Goal: Task Accomplishment & Management: Complete application form

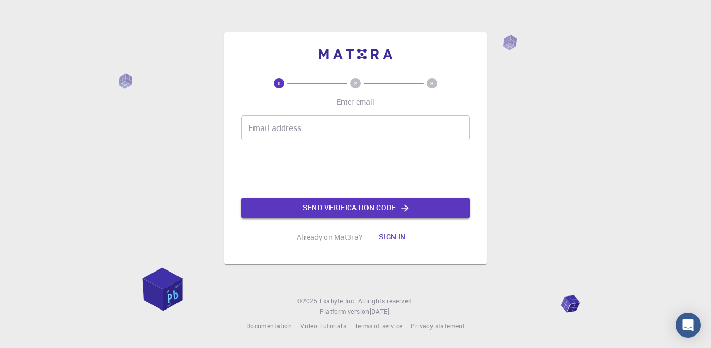
click at [540, 55] on div "1 2 3 Enter email Email address Email address Send verification code Already on…" at bounding box center [355, 174] width 711 height 348
click at [350, 124] on input "Email address" at bounding box center [355, 128] width 229 height 25
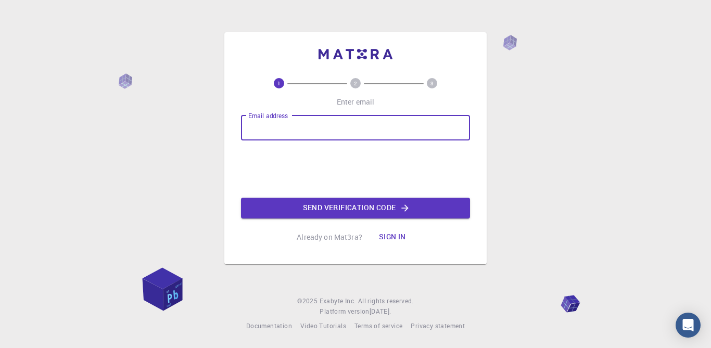
type input "[EMAIL_ADDRESS][DOMAIN_NAME]"
click at [448, 216] on button "Send verification code" at bounding box center [355, 208] width 229 height 21
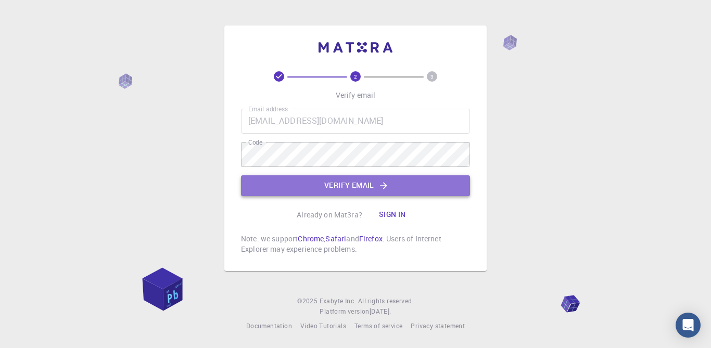
click at [348, 191] on button "Verify email" at bounding box center [355, 185] width 229 height 21
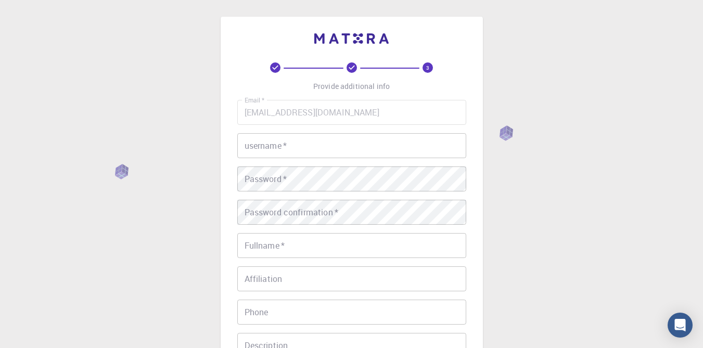
scroll to position [182, 0]
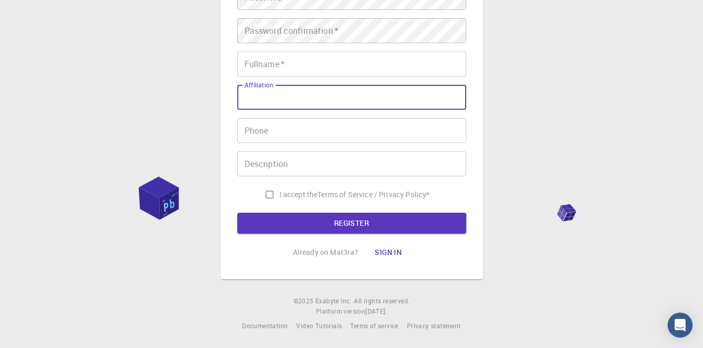
click at [303, 88] on input "Affiliation" at bounding box center [351, 97] width 229 height 25
type input "Mr."
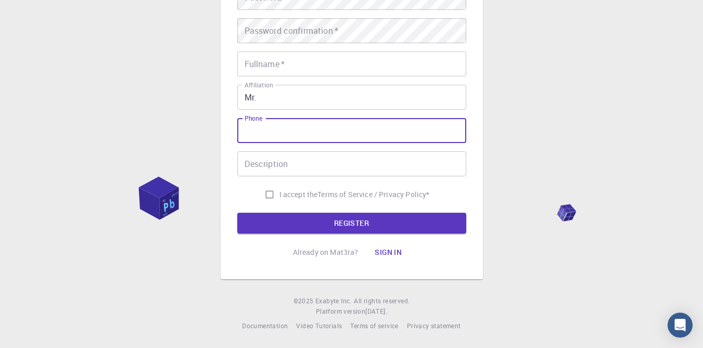
click at [255, 132] on input "Phone" at bounding box center [351, 130] width 229 height 25
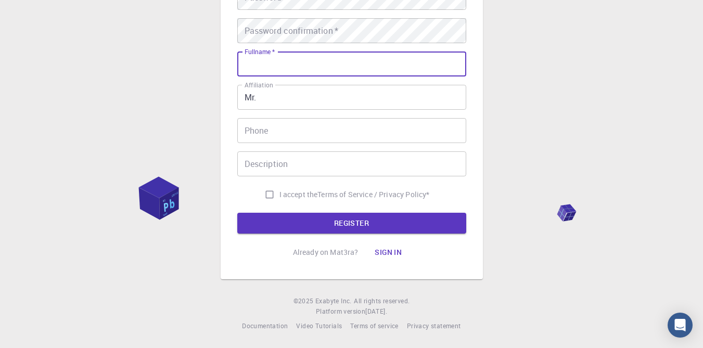
click at [273, 65] on input "Fullname   *" at bounding box center [351, 64] width 229 height 25
type input "[PERSON_NAME]"
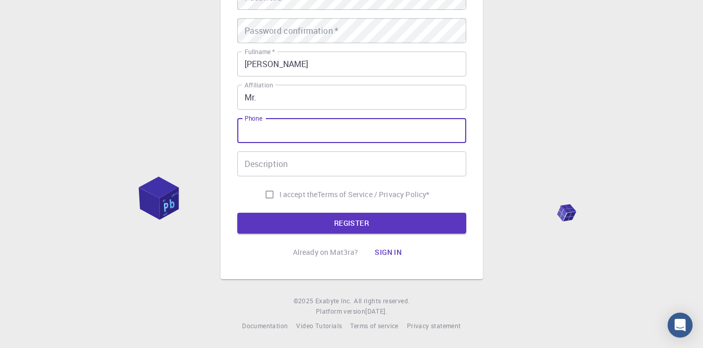
click at [273, 135] on input "Phone" at bounding box center [351, 130] width 229 height 25
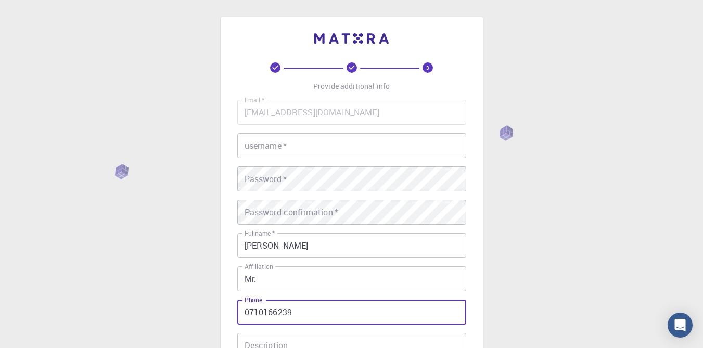
type input "0710166239"
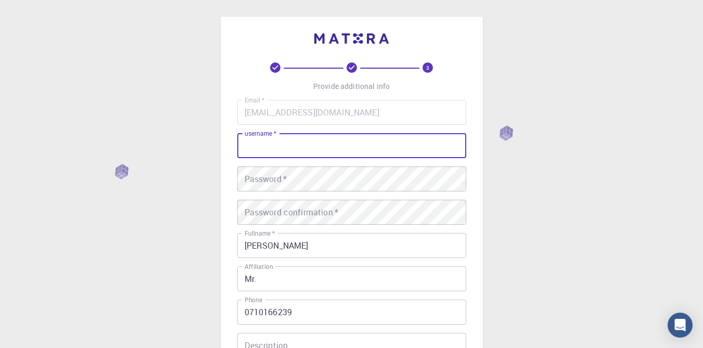
click at [326, 140] on input "username   *" at bounding box center [351, 145] width 229 height 25
type input "@koton"
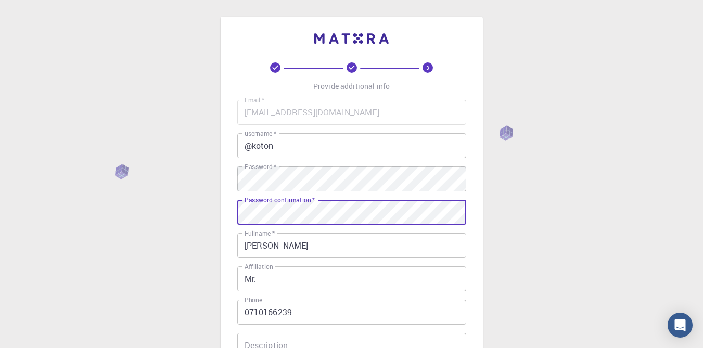
scroll to position [182, 0]
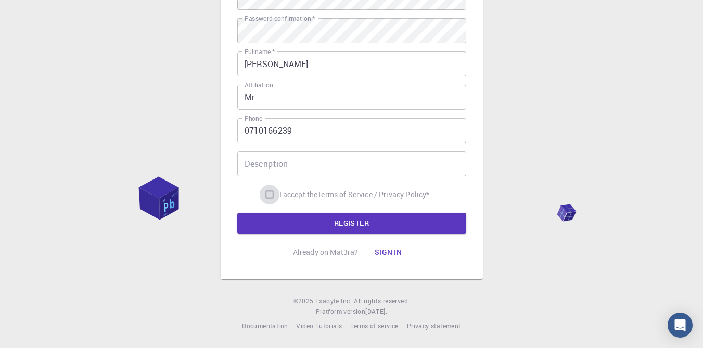
click at [270, 192] on input "I accept the Terms of Service / Privacy Policy *" at bounding box center [270, 195] width 20 height 20
checkbox input "true"
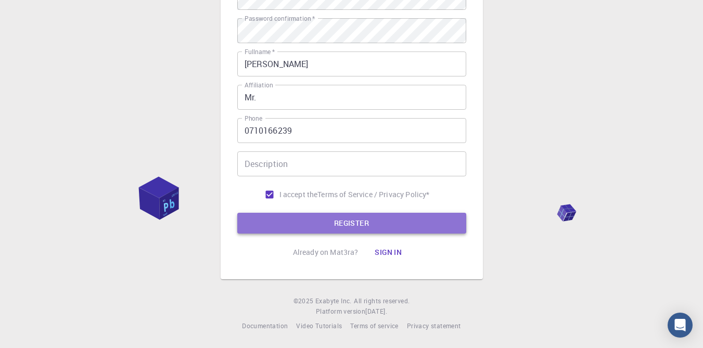
click at [303, 220] on button "REGISTER" at bounding box center [351, 223] width 229 height 21
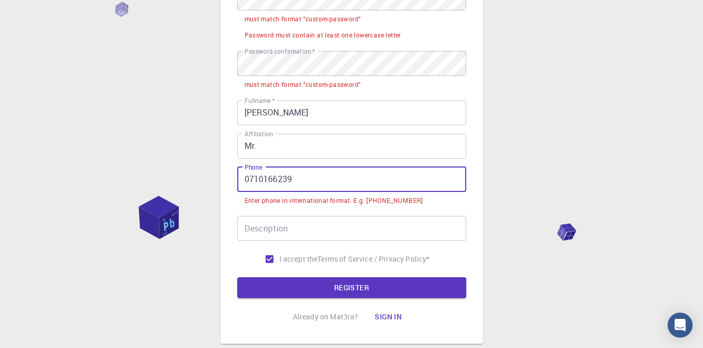
click at [251, 175] on input "0710166239" at bounding box center [351, 179] width 229 height 25
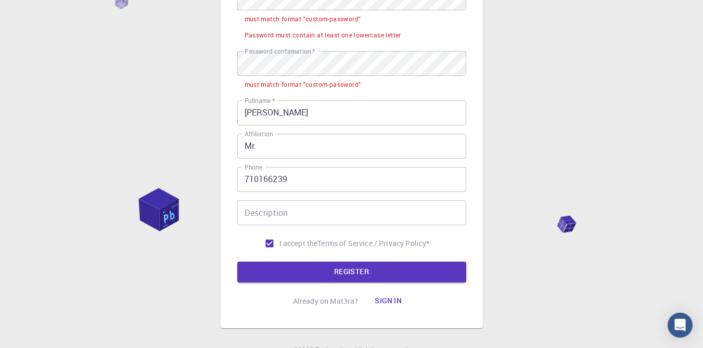
click at [248, 176] on input "710166239" at bounding box center [351, 179] width 229 height 25
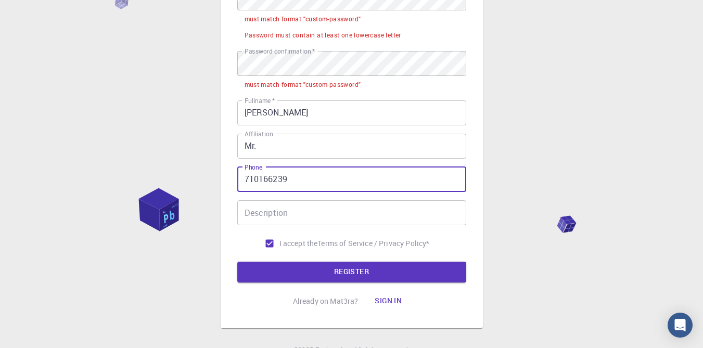
click at [248, 174] on input "710166239" at bounding box center [351, 179] width 229 height 25
click at [245, 180] on input "710166239" at bounding box center [351, 179] width 229 height 25
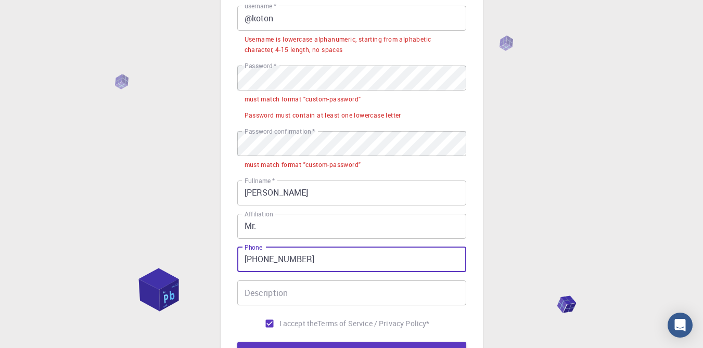
scroll to position [83, 0]
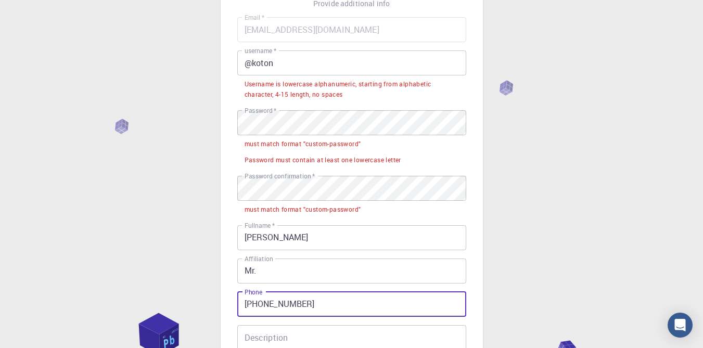
type input "[PHONE_NUMBER]"
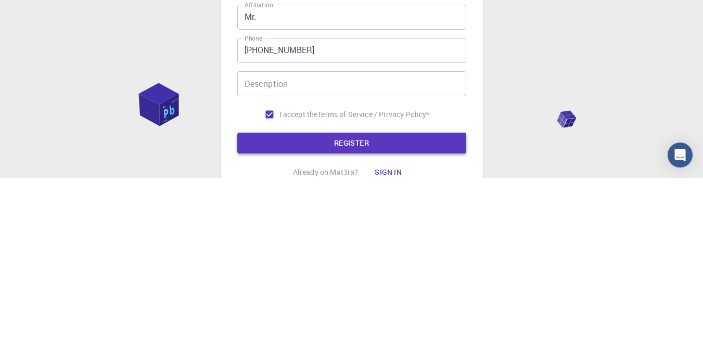
click at [430, 318] on button "REGISTER" at bounding box center [351, 313] width 229 height 21
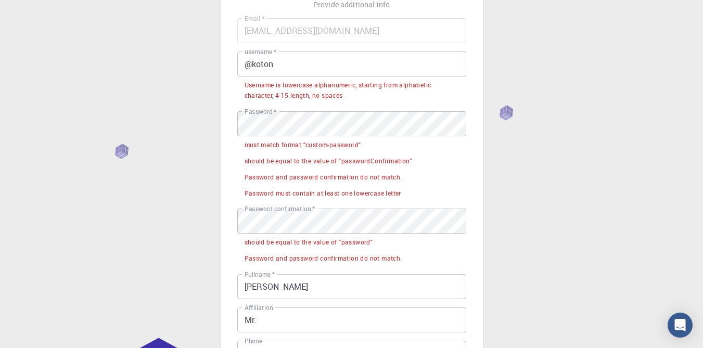
scroll to position [80, 0]
click at [303, 68] on input "@koton" at bounding box center [351, 65] width 229 height 25
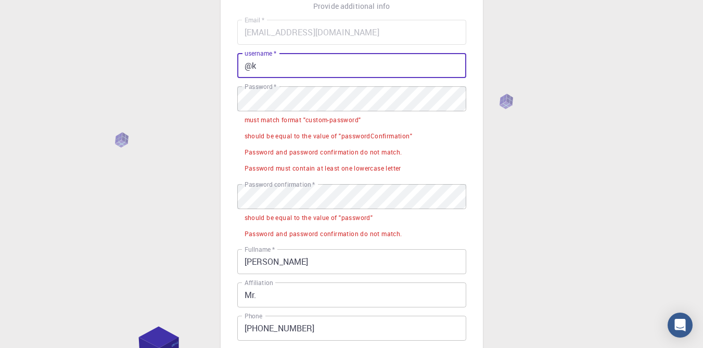
type input "@"
click at [275, 61] on input "Ko" at bounding box center [351, 65] width 229 height 25
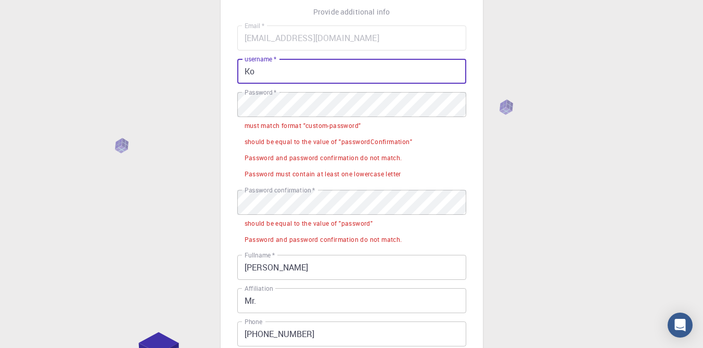
scroll to position [65, 0]
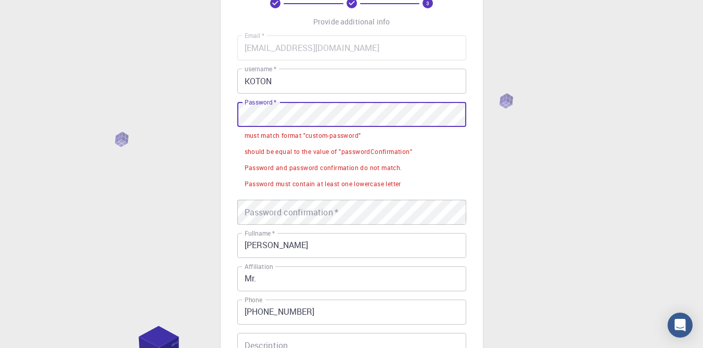
click at [347, 93] on input "KOTON" at bounding box center [351, 81] width 229 height 25
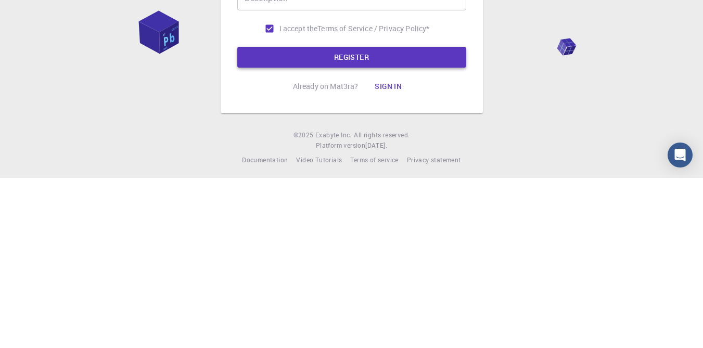
click at [432, 231] on button "REGISTER" at bounding box center [351, 227] width 229 height 21
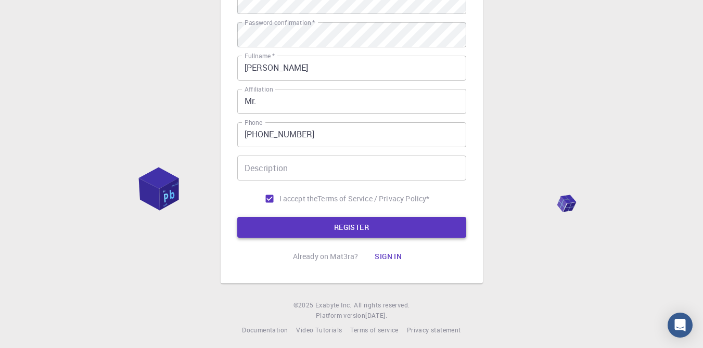
click at [357, 230] on button "REGISTER" at bounding box center [351, 227] width 229 height 21
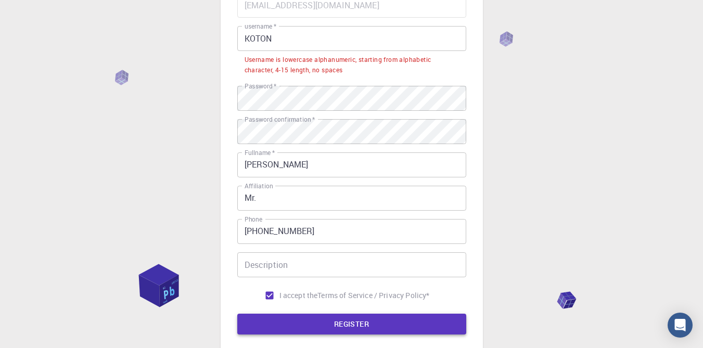
scroll to position [106, 0]
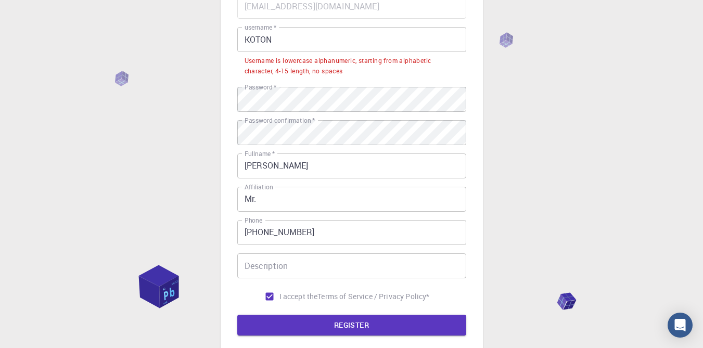
click at [288, 40] on input "KOTON" at bounding box center [351, 39] width 229 height 25
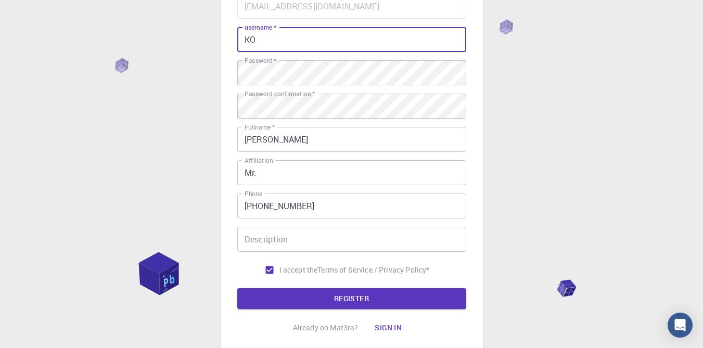
type input "K"
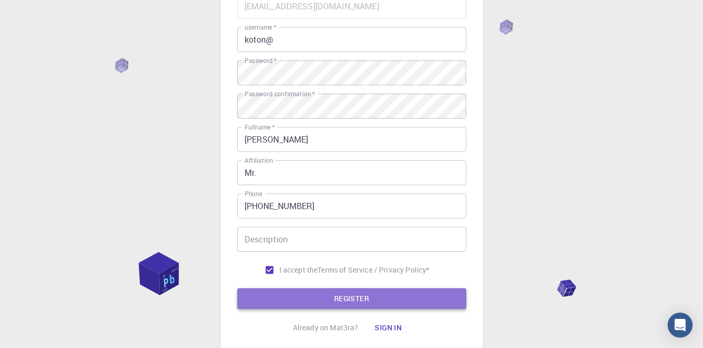
click at [321, 304] on button "REGISTER" at bounding box center [351, 298] width 229 height 21
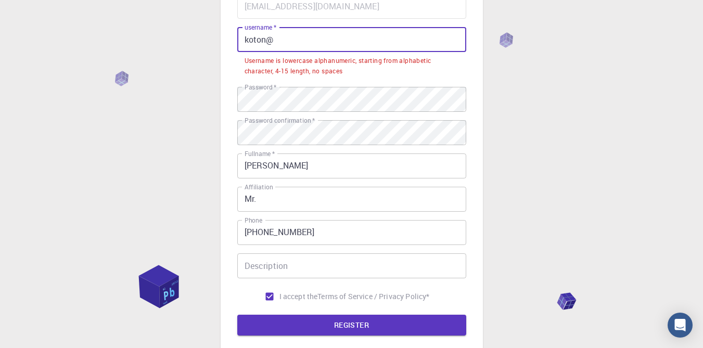
click at [287, 39] on input "koton@" at bounding box center [351, 39] width 229 height 25
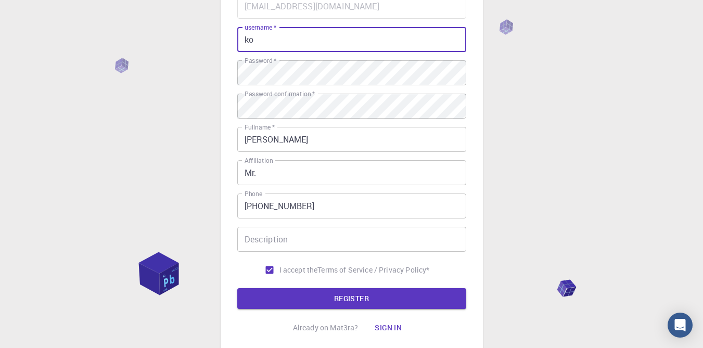
type input "k"
type input "arengo"
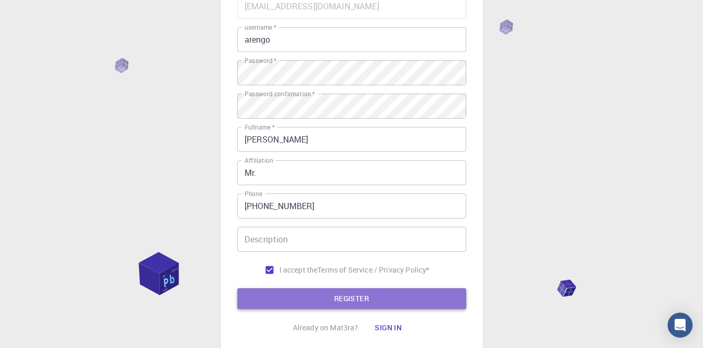
click at [305, 296] on button "REGISTER" at bounding box center [351, 298] width 229 height 21
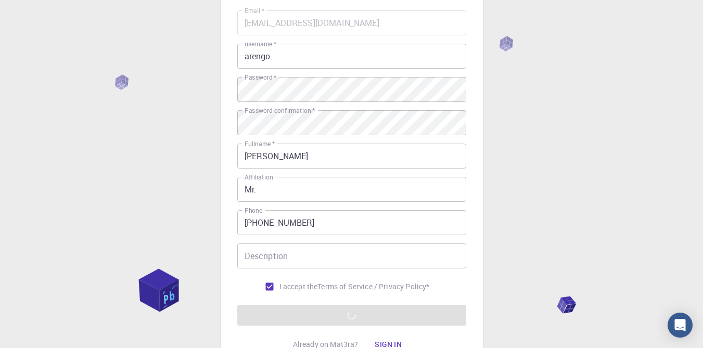
scroll to position [85, 0]
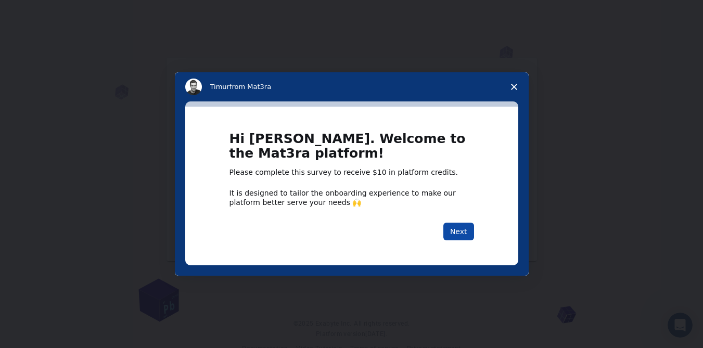
click at [465, 231] on button "Next" at bounding box center [459, 232] width 31 height 18
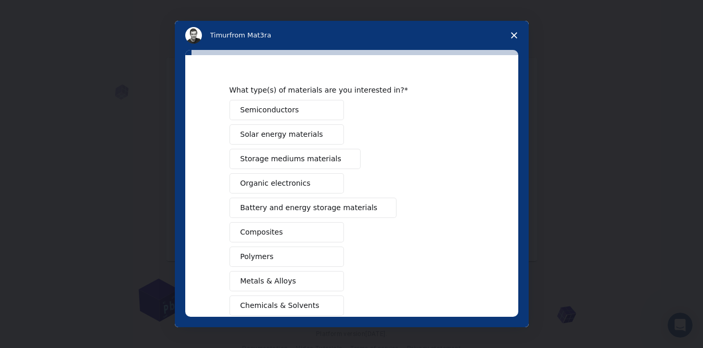
scroll to position [20, 0]
click at [325, 111] on span "Intercom messenger" at bounding box center [329, 111] width 8 height 8
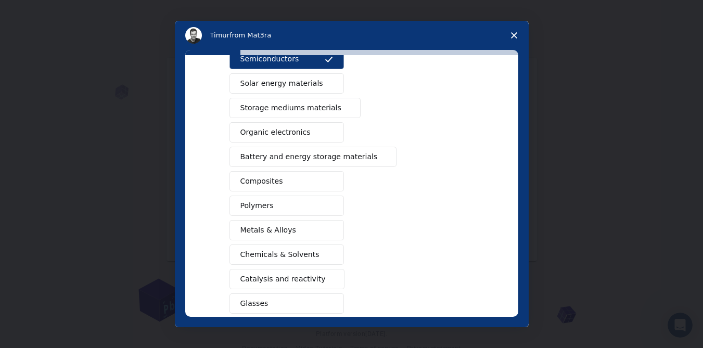
scroll to position [72, 0]
click at [326, 206] on span "Intercom messenger" at bounding box center [329, 205] width 8 height 8
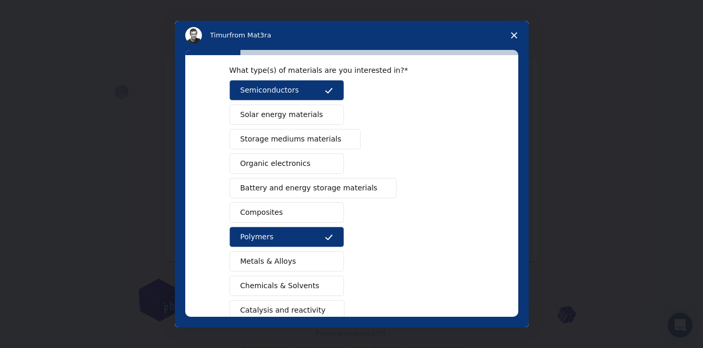
scroll to position [40, 0]
click at [322, 133] on button "Storage mediums materials" at bounding box center [295, 140] width 131 height 20
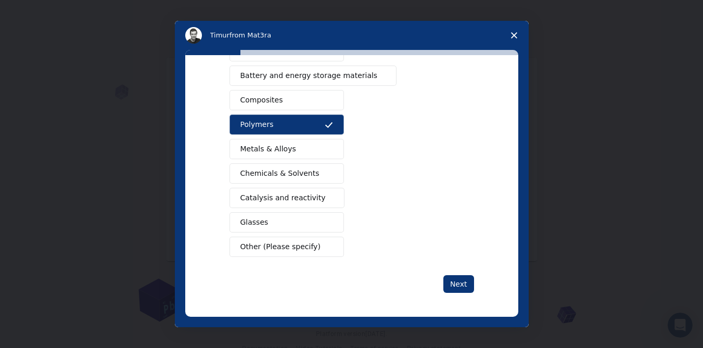
scroll to position [154, 0]
click at [462, 287] on button "Next" at bounding box center [459, 283] width 31 height 18
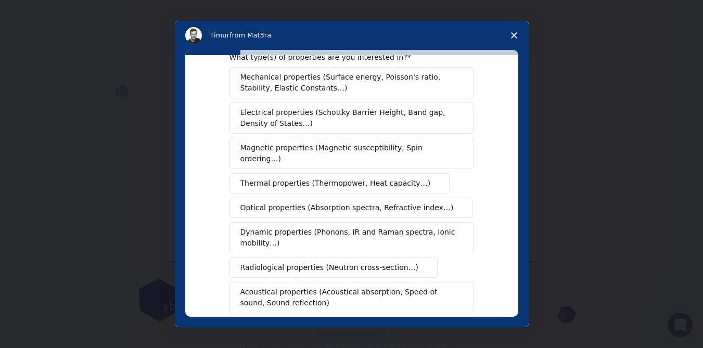
scroll to position [29, 0]
click at [393, 177] on span "Thermal properties (Thermopower, Heat capacity…)" at bounding box center [335, 182] width 191 height 11
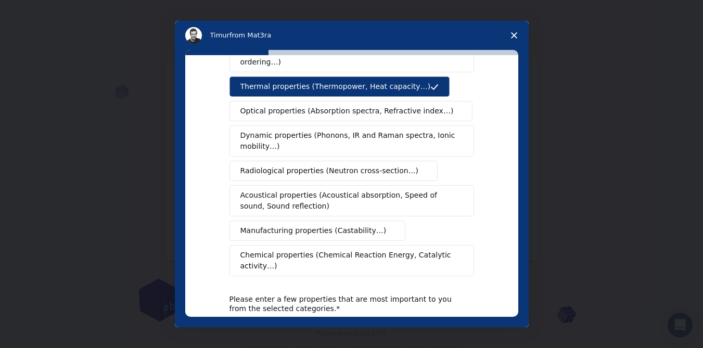
scroll to position [125, 0]
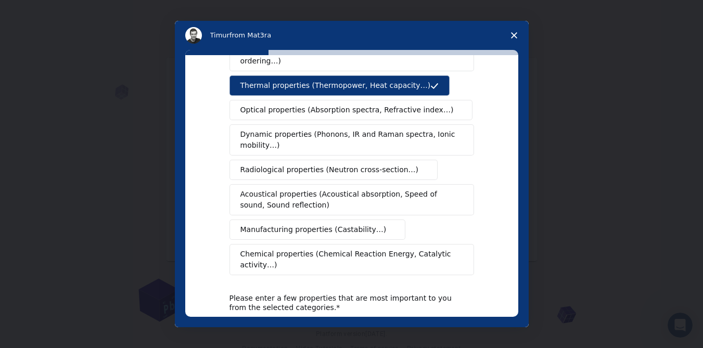
click at [353, 224] on span "Manufacturing properties (Castability…)" at bounding box center [313, 229] width 146 height 11
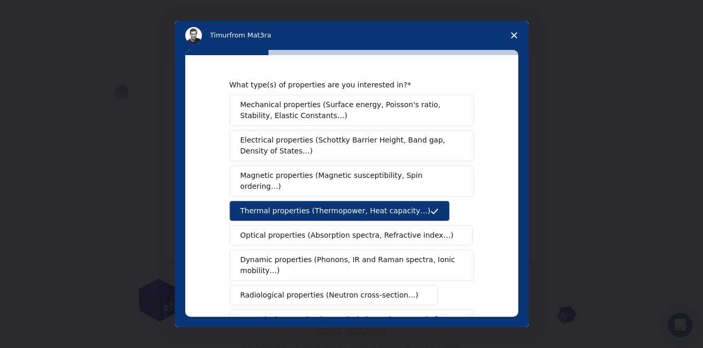
scroll to position [1, 0]
click at [439, 104] on span "Mechanical properties (Surface energy, Poisson's ratio, Stability, Elastic Cons…" at bounding box center [348, 110] width 217 height 22
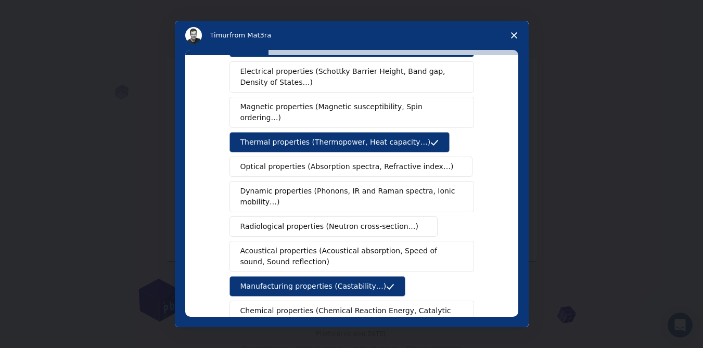
scroll to position [208, 0]
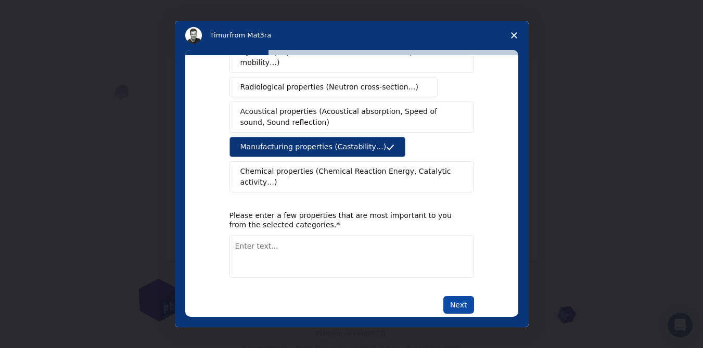
click at [458, 296] on button "Next" at bounding box center [459, 305] width 31 height 18
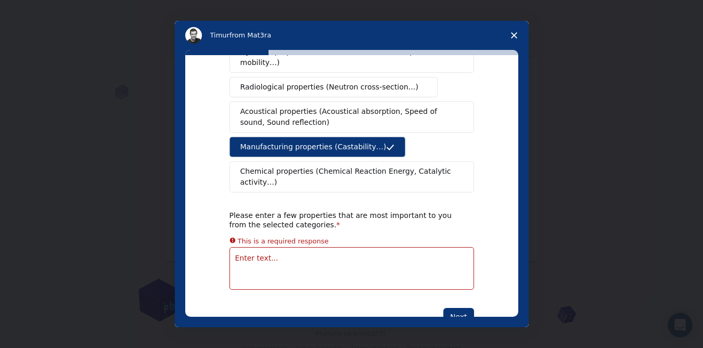
click at [345, 247] on textarea "Enter text..." at bounding box center [352, 268] width 245 height 43
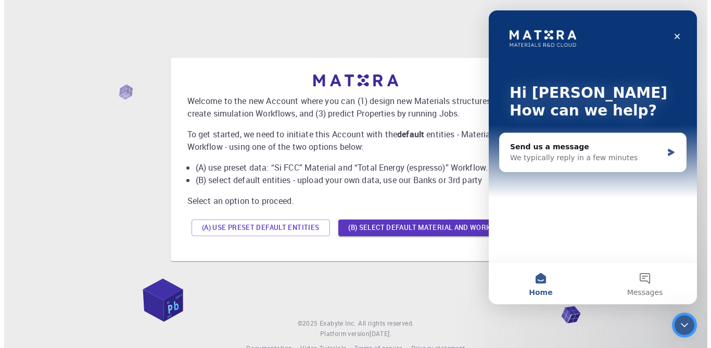
scroll to position [0, 0]
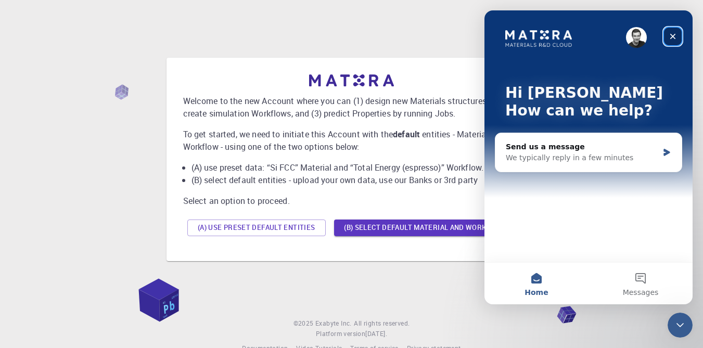
click at [678, 33] on div "Close" at bounding box center [673, 36] width 19 height 19
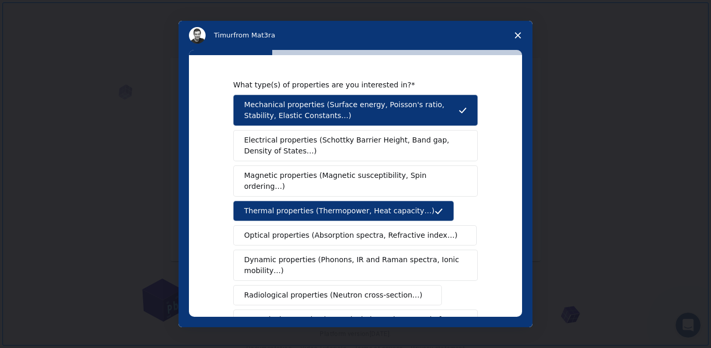
click at [515, 257] on div "What type(s) of properties are you interested in? Mechanical properties (Surfac…" at bounding box center [355, 186] width 333 height 262
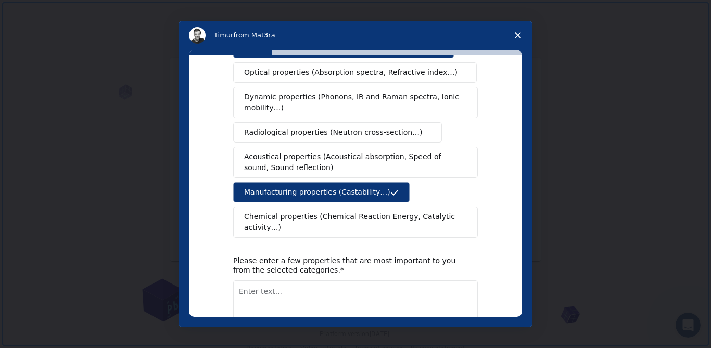
scroll to position [170, 0]
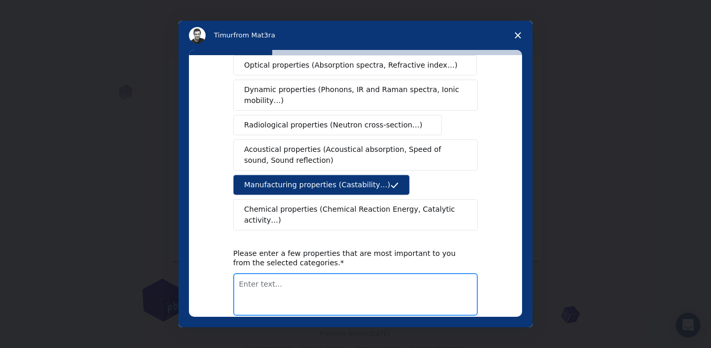
click at [321, 273] on textarea "Enter text..." at bounding box center [355, 294] width 245 height 43
type textarea "thermal properties"
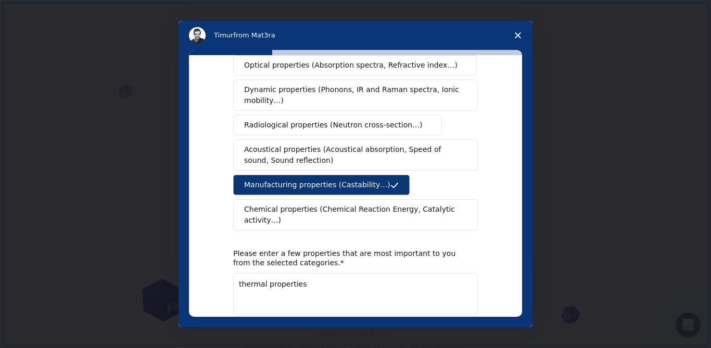
click at [515, 257] on div "What type(s) of properties are you interested in? Mechanical properties (Surfac…" at bounding box center [355, 186] width 333 height 262
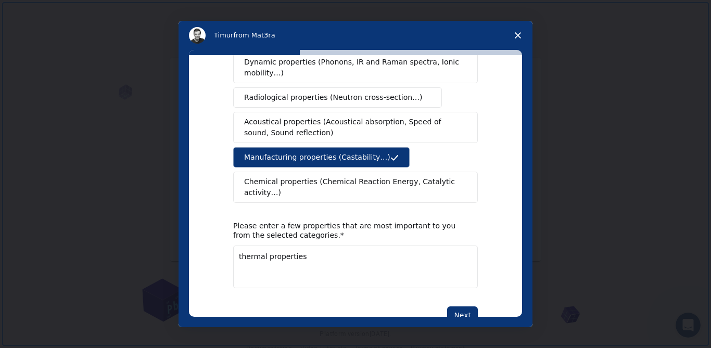
scroll to position [208, 0]
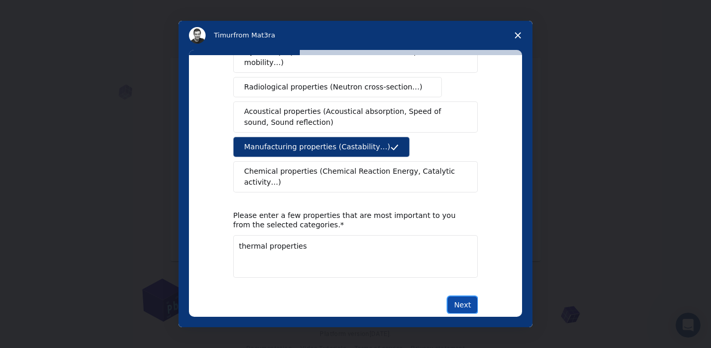
click at [467, 296] on button "Next" at bounding box center [462, 305] width 31 height 18
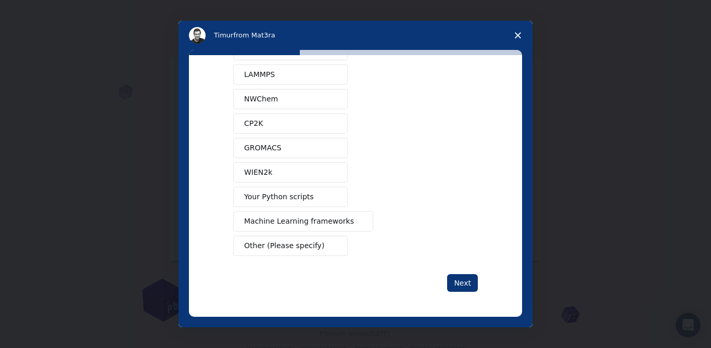
scroll to position [0, 0]
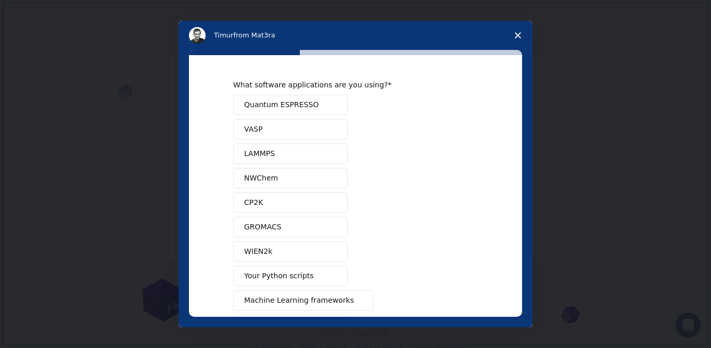
click at [515, 284] on div "What software applications are you using? Quantum ESPRESSO VASP LAMMPS NWChem C…" at bounding box center [355, 186] width 333 height 262
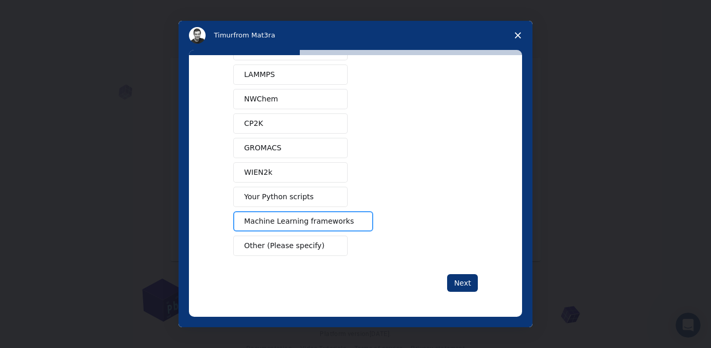
click at [314, 220] on span "Machine Learning frameworks" at bounding box center [299, 221] width 110 height 11
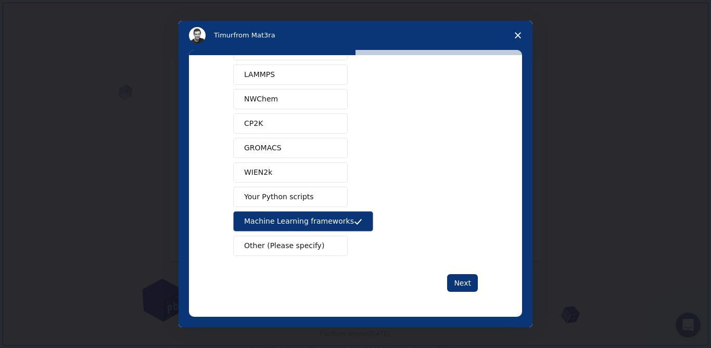
click at [523, 97] on div "What software applications are you using? Quantum ESPRESSO VASP LAMMPS NWChem C…" at bounding box center [356, 188] width 354 height 277
click at [458, 281] on button "Next" at bounding box center [462, 283] width 31 height 18
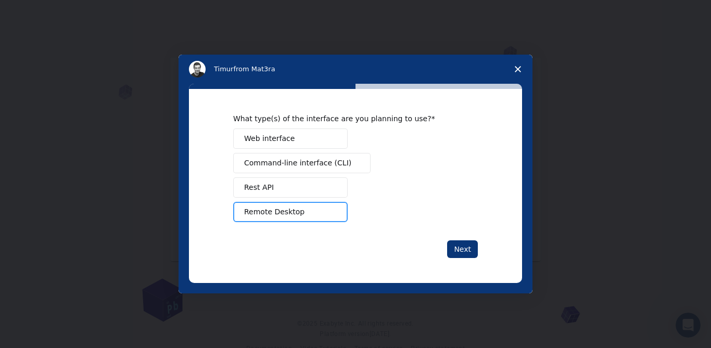
click at [321, 210] on button "Remote Desktop" at bounding box center [290, 212] width 115 height 20
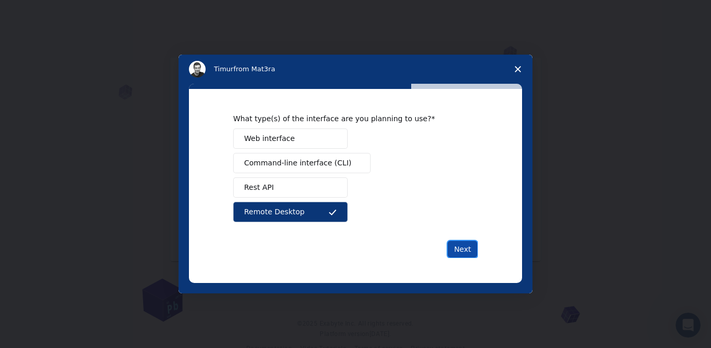
click at [465, 245] on button "Next" at bounding box center [462, 249] width 31 height 18
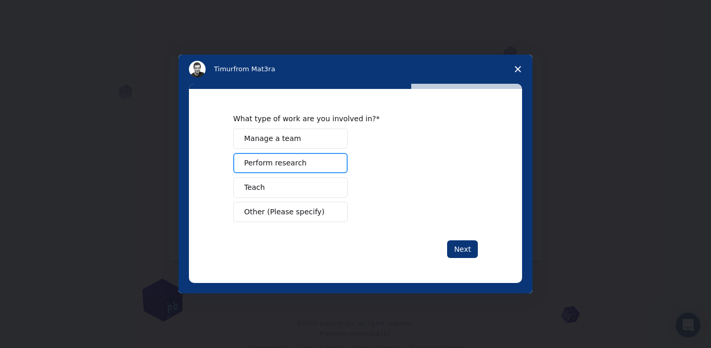
click at [296, 162] on span "Perform research" at bounding box center [275, 163] width 62 height 11
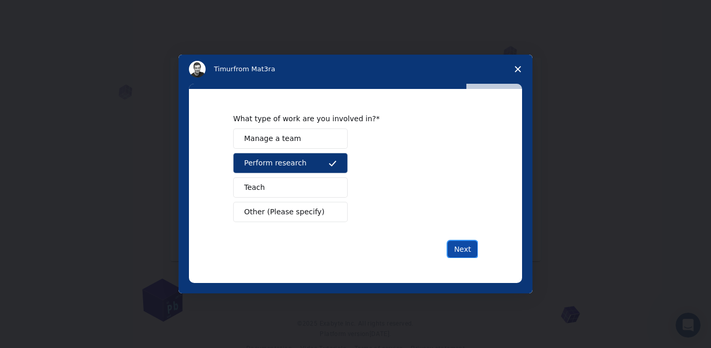
click at [472, 249] on button "Next" at bounding box center [462, 249] width 31 height 18
